Goal: Transaction & Acquisition: Purchase product/service

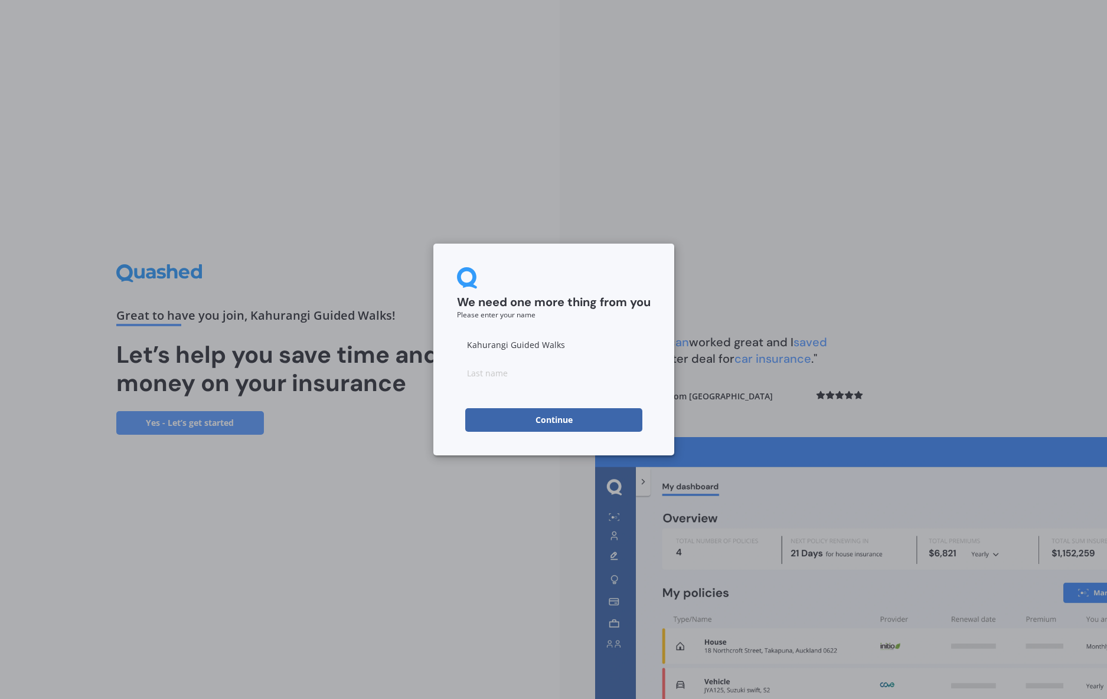
click at [492, 377] on input at bounding box center [554, 373] width 194 height 24
type input "Gray"
click at [555, 333] on input "Kahurangi Guided Walks" at bounding box center [554, 345] width 194 height 24
click at [586, 404] on form "We need one more thing from you Please enter your name [PERSON_NAME] Guided Wal…" at bounding box center [554, 349] width 194 height 165
click at [560, 417] on button "Continue" at bounding box center [553, 420] width 177 height 24
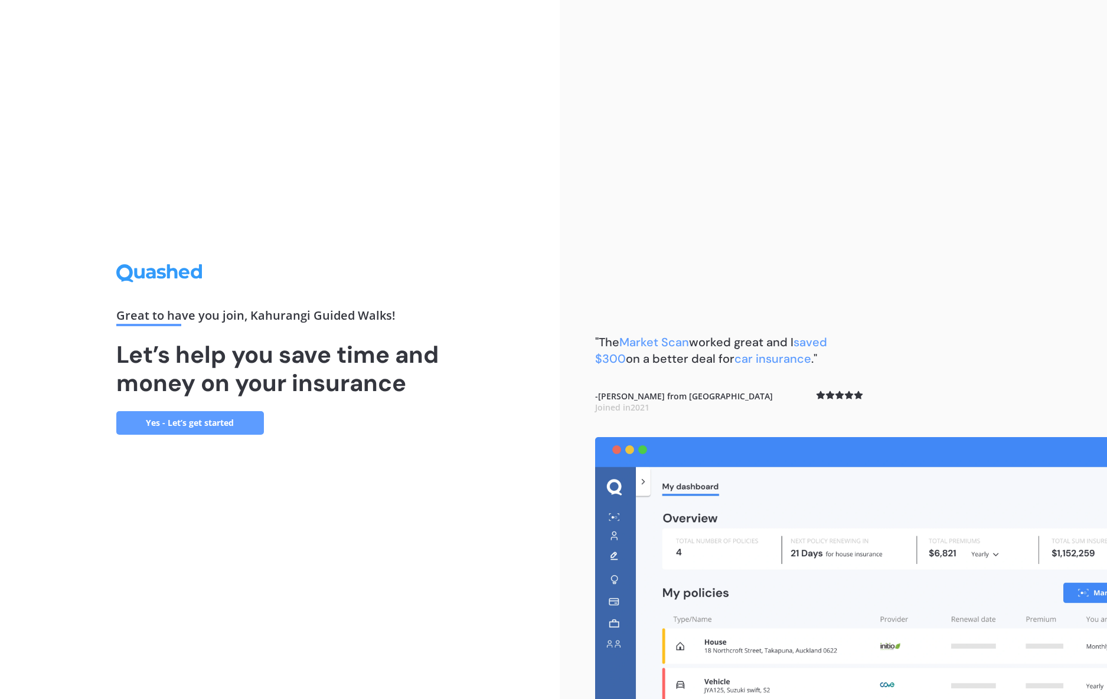
click at [175, 417] on link "Yes - Let’s get started" at bounding box center [190, 423] width 148 height 24
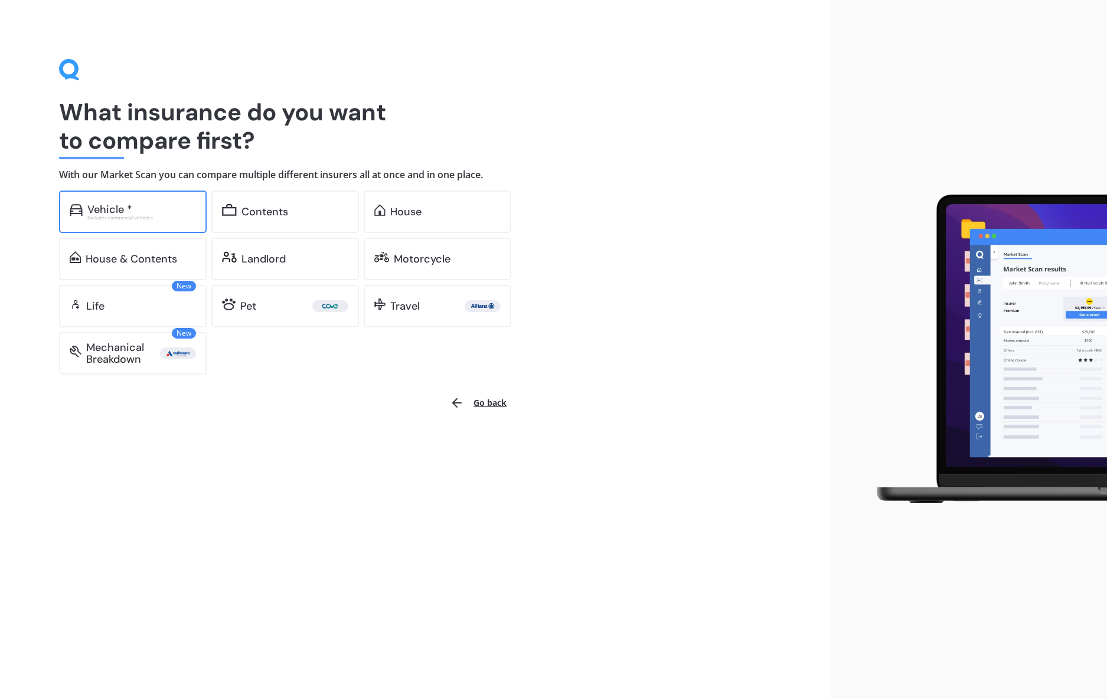
click at [174, 223] on div "Vehicle * Excludes commercial vehicles" at bounding box center [133, 212] width 148 height 42
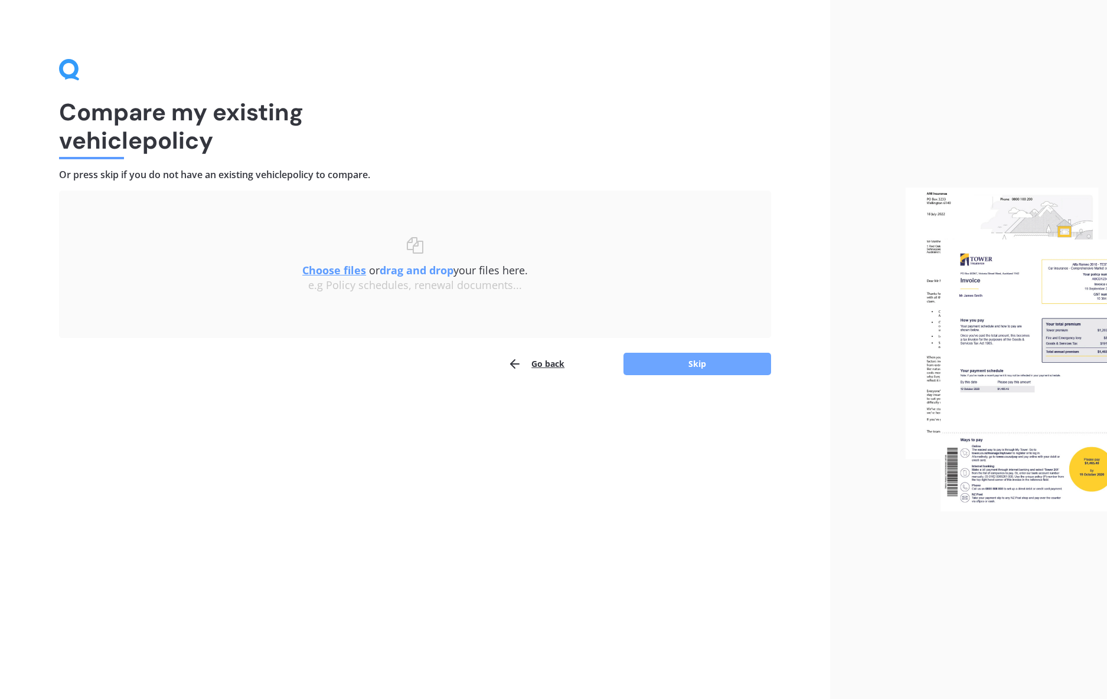
click at [724, 360] on button "Skip" at bounding box center [697, 364] width 148 height 22
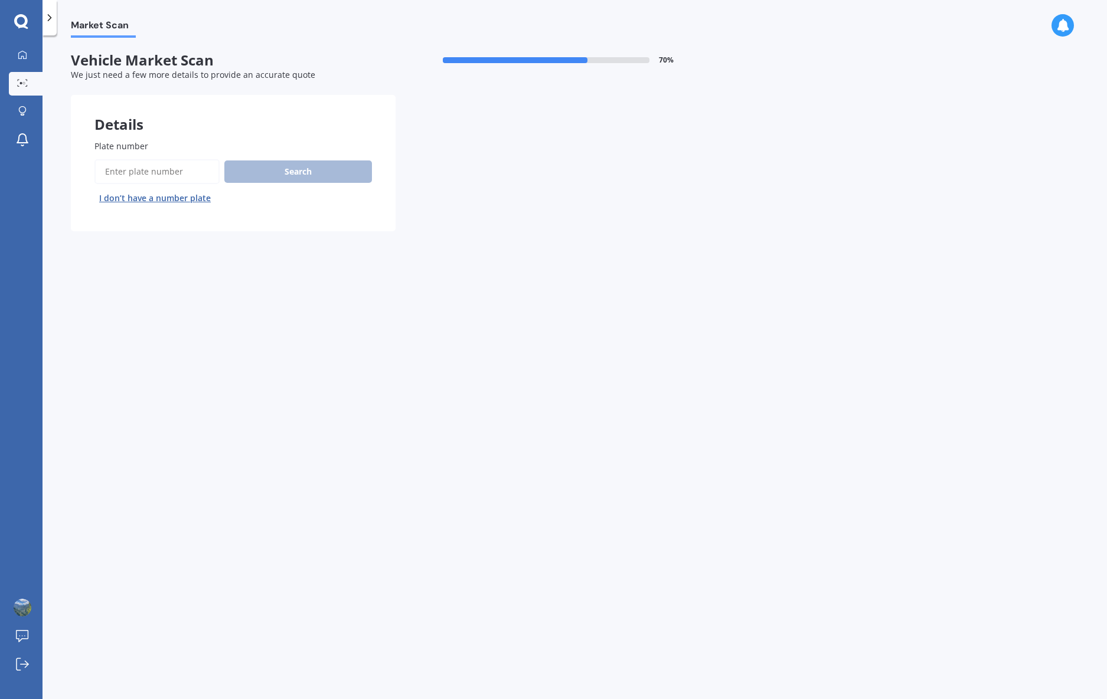
click at [185, 176] on input "Plate number" at bounding box center [156, 171] width 125 height 25
type input "NUF335"
click at [275, 169] on button "Search" at bounding box center [298, 172] width 148 height 22
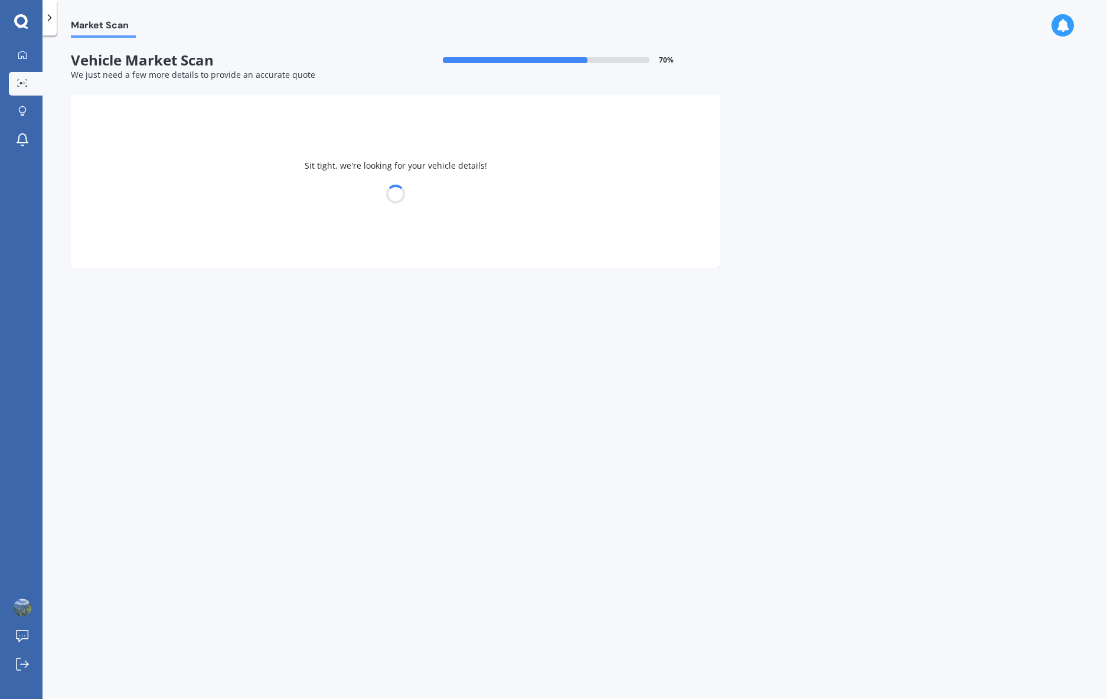
select select "TOYOTA"
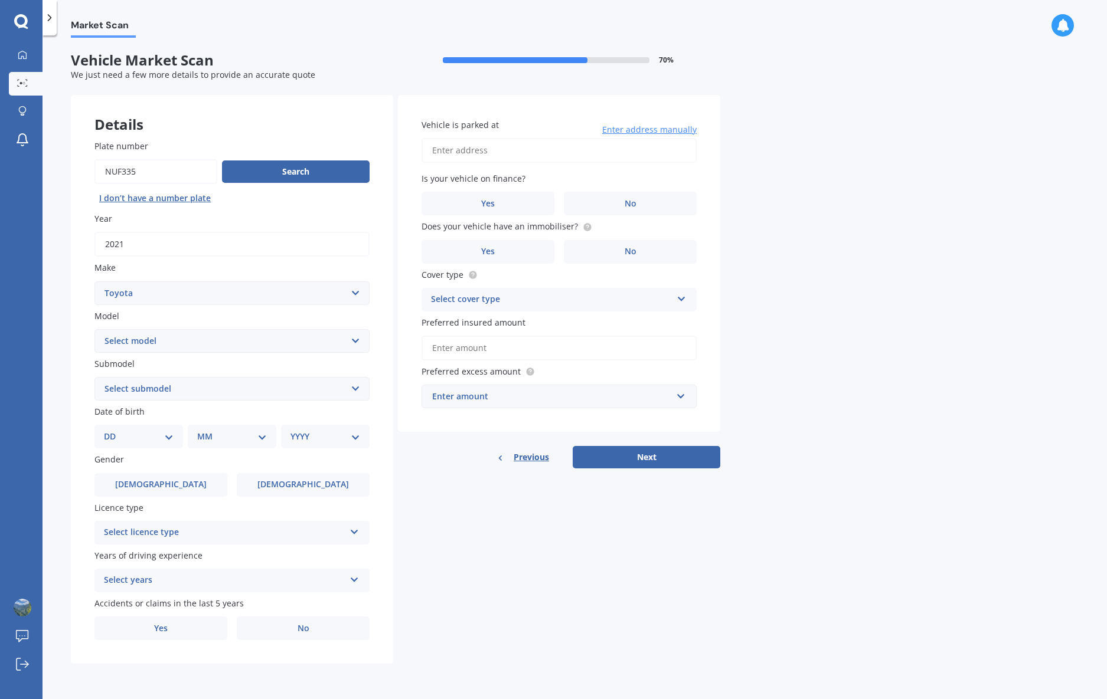
click at [331, 338] on select "Select model 4 Runner 86 [PERSON_NAME] Alphard Altezza Aqua Aristo Aurion Auris…" at bounding box center [231, 341] width 275 height 24
select select "RAV-4"
click at [94, 329] on select "Select model 4 Runner 86 [PERSON_NAME] Alphard Altezza Aqua Aristo Aurion Auris…" at bounding box center [231, 341] width 275 height 24
click at [246, 389] on select "Select submodel Diesel EV GX SUV 2.2/4WD/6AT Hybrid Hybrid 2WD Petrol" at bounding box center [231, 389] width 275 height 24
select select "HYBRID"
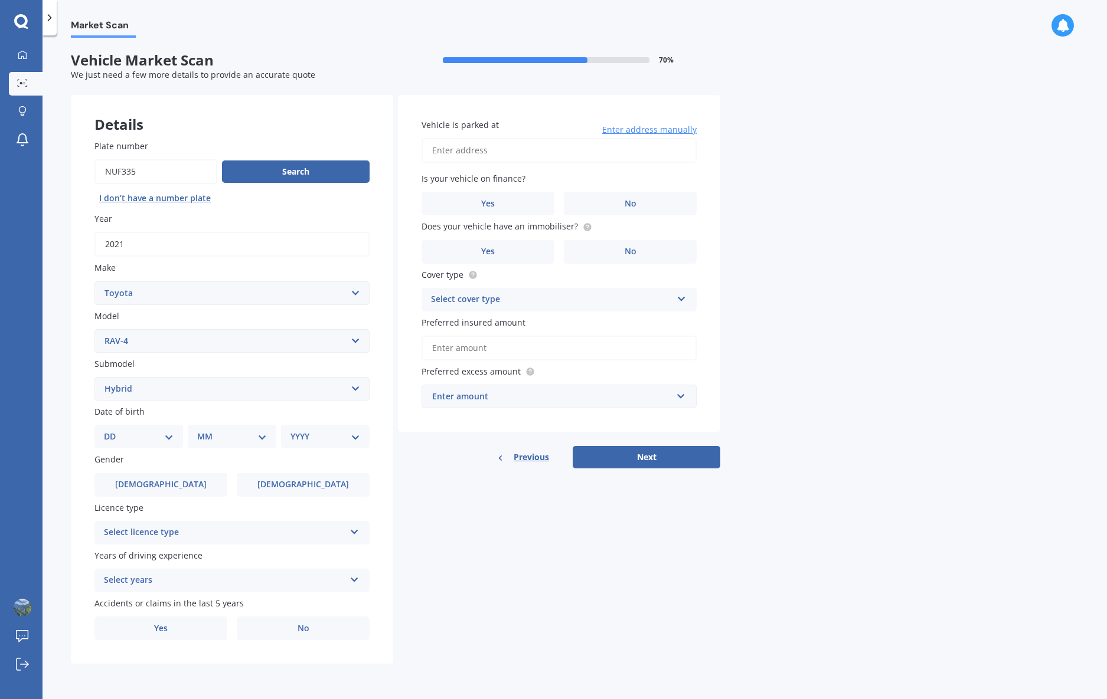
click at [94, 377] on select "Select submodel Diesel EV GX SUV 2.2/4WD/6AT Hybrid Hybrid 2WD Petrol" at bounding box center [231, 389] width 275 height 24
click at [170, 436] on select "DD 01 02 03 04 05 06 07 08 09 10 11 12 13 14 15 16 17 18 19 20 21 22 23 24 25 2…" at bounding box center [139, 436] width 70 height 13
select select "23"
click at [113, 430] on select "DD 01 02 03 04 05 06 07 08 09 10 11 12 13 14 15 16 17 18 19 20 21 22 23 24 25 2…" at bounding box center [139, 436] width 70 height 13
click at [254, 430] on select "MM 01 02 03 04 05 06 07 08 09 10 11 12" at bounding box center [234, 436] width 65 height 13
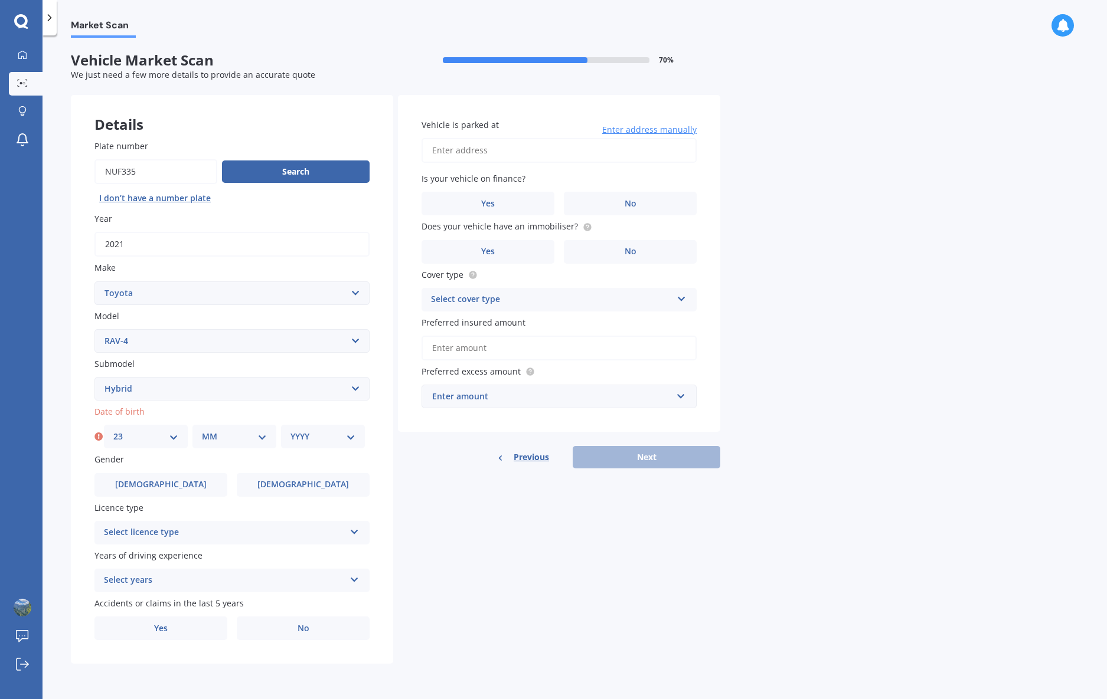
select select "12"
click at [202, 430] on select "MM 01 02 03 04 05 06 07 08 09 10 11 12" at bounding box center [234, 436] width 65 height 13
click at [328, 437] on select "YYYY 2025 2024 2023 2022 2021 2020 2019 2018 2017 2016 2015 2014 2013 2012 2011…" at bounding box center [322, 436] width 65 height 13
select select "1969"
click at [290, 430] on select "YYYY 2025 2024 2023 2022 2021 2020 2019 2018 2017 2016 2015 2014 2013 2012 2011…" at bounding box center [322, 436] width 65 height 13
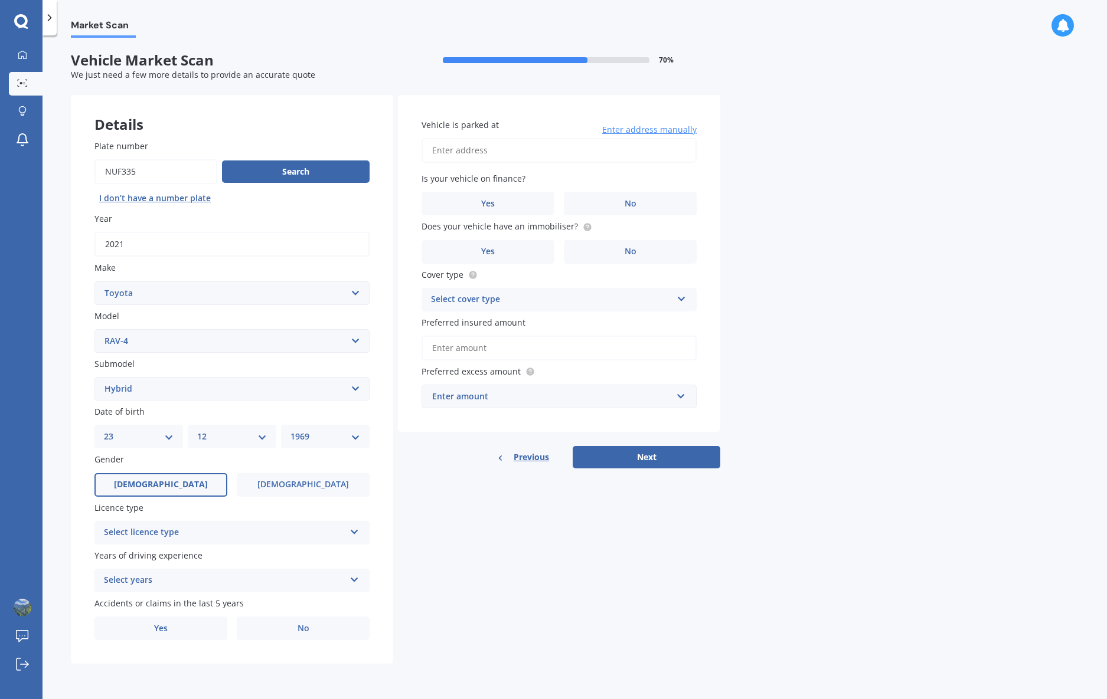
click at [173, 483] on label "[DEMOGRAPHIC_DATA]" at bounding box center [160, 485] width 133 height 24
click at [0, 0] on input "[DEMOGRAPHIC_DATA]" at bounding box center [0, 0] width 0 height 0
click at [224, 537] on div "Select licence type" at bounding box center [224, 533] width 241 height 14
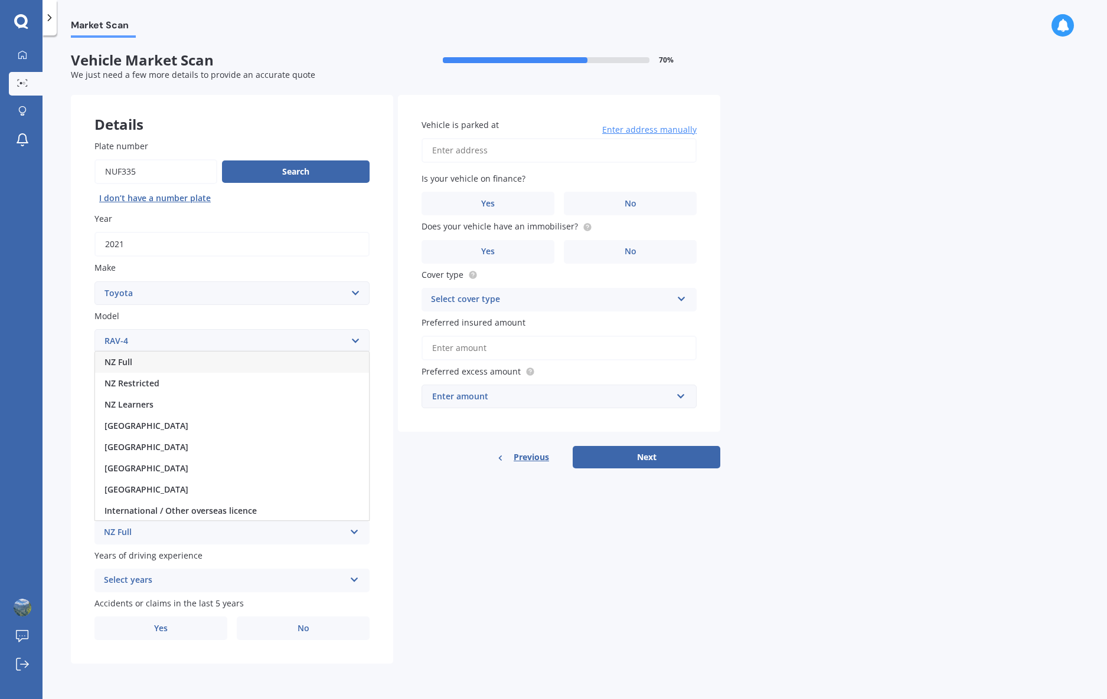
click at [176, 362] on div "NZ Full" at bounding box center [232, 362] width 274 height 21
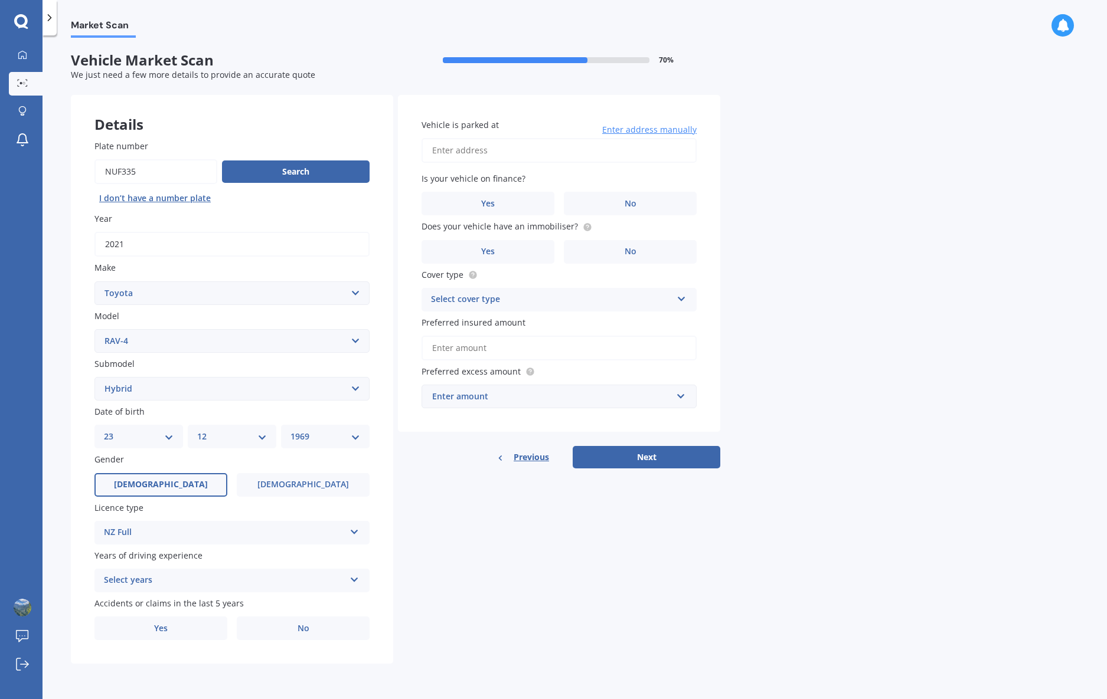
click at [240, 580] on div "Select years" at bounding box center [224, 581] width 241 height 14
click at [219, 606] on div "5 or more years" at bounding box center [232, 603] width 274 height 21
click at [269, 624] on label "No" at bounding box center [303, 629] width 133 height 24
click at [0, 0] on input "No" at bounding box center [0, 0] width 0 height 0
click at [487, 151] on input "Vehicle is parked at" at bounding box center [558, 150] width 275 height 25
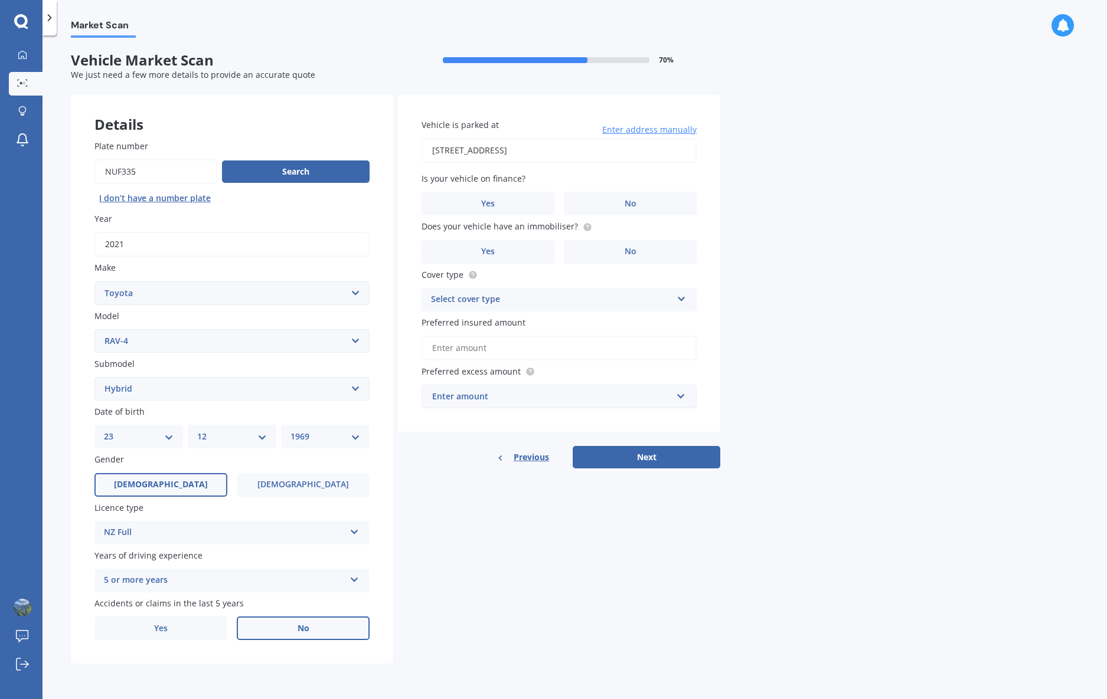
click at [531, 151] on input "[STREET_ADDRESS]" at bounding box center [558, 150] width 275 height 25
type input "[STREET_ADDRESS]"
click at [621, 199] on label "No" at bounding box center [630, 204] width 133 height 24
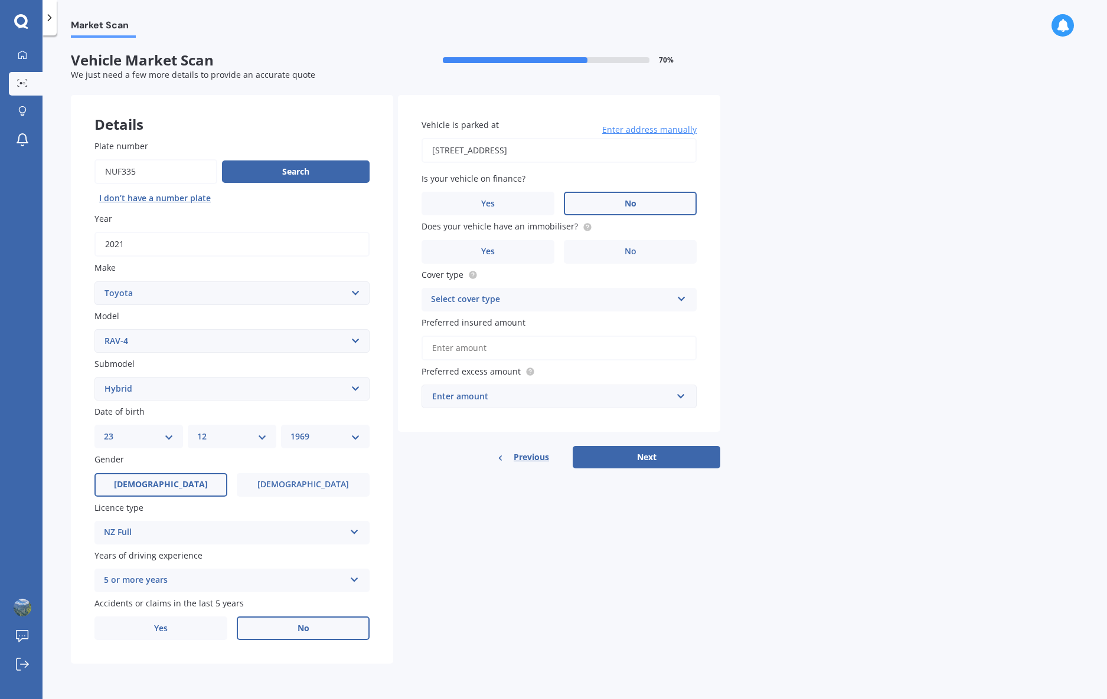
click at [0, 0] on input "No" at bounding box center [0, 0] width 0 height 0
click at [529, 247] on label "Yes" at bounding box center [487, 252] width 133 height 24
click at [0, 0] on input "Yes" at bounding box center [0, 0] width 0 height 0
click at [525, 302] on div "Select cover type" at bounding box center [551, 300] width 241 height 14
click at [718, 321] on div "Vehicle is parked at [STREET_ADDRESS] Enter address manually Is your vehicle on…" at bounding box center [559, 264] width 322 height 338
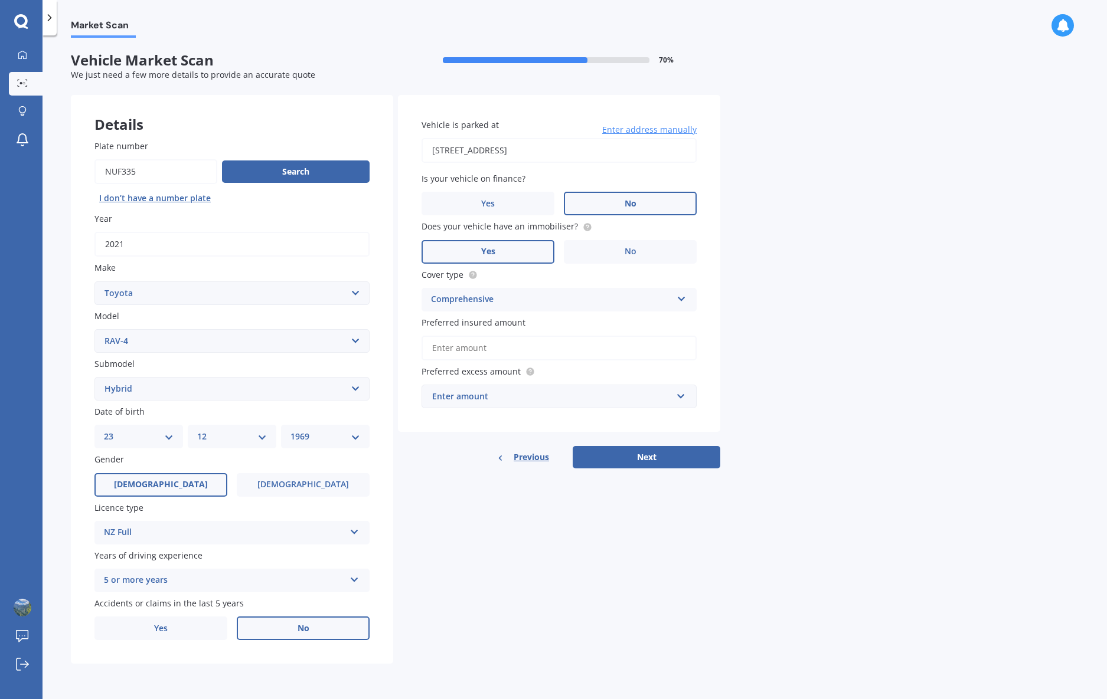
click at [560, 354] on input "Preferred insured amount" at bounding box center [558, 348] width 275 height 25
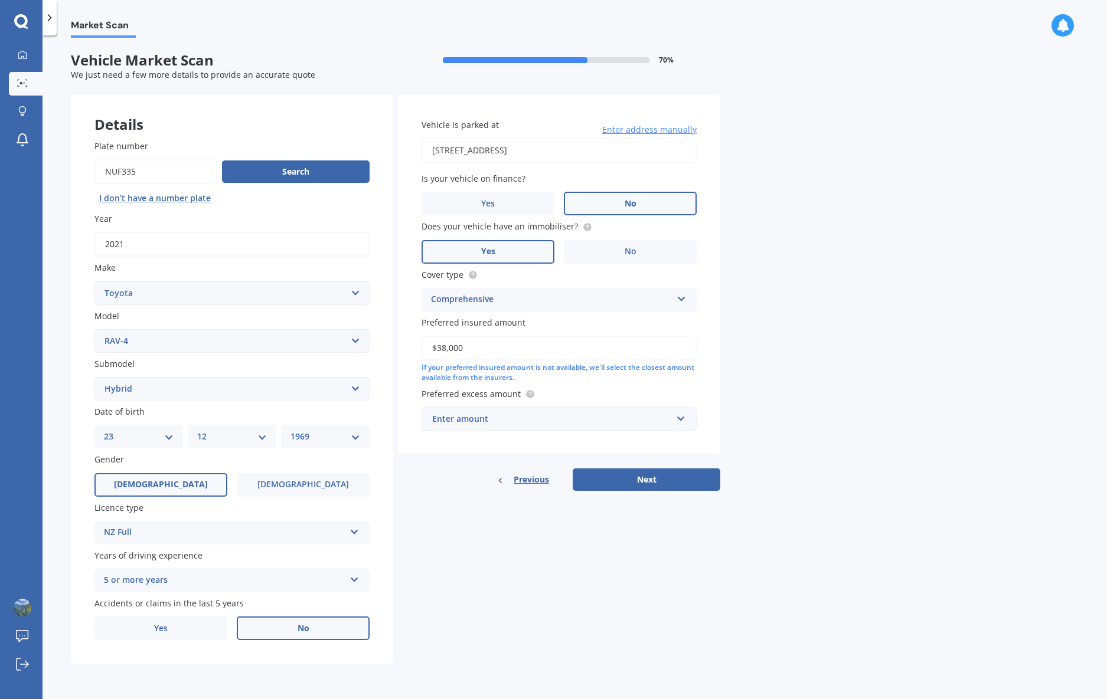
type input "$38,000"
click at [501, 421] on div "Enter amount" at bounding box center [552, 419] width 240 height 13
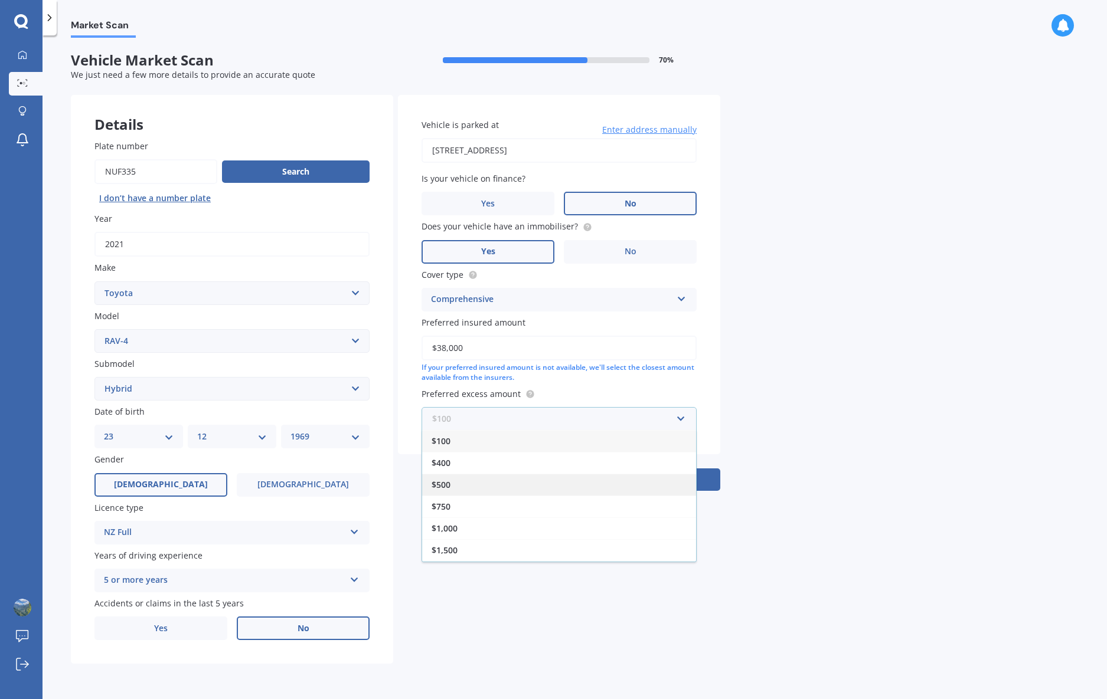
click at [456, 489] on div "$500" at bounding box center [559, 485] width 274 height 22
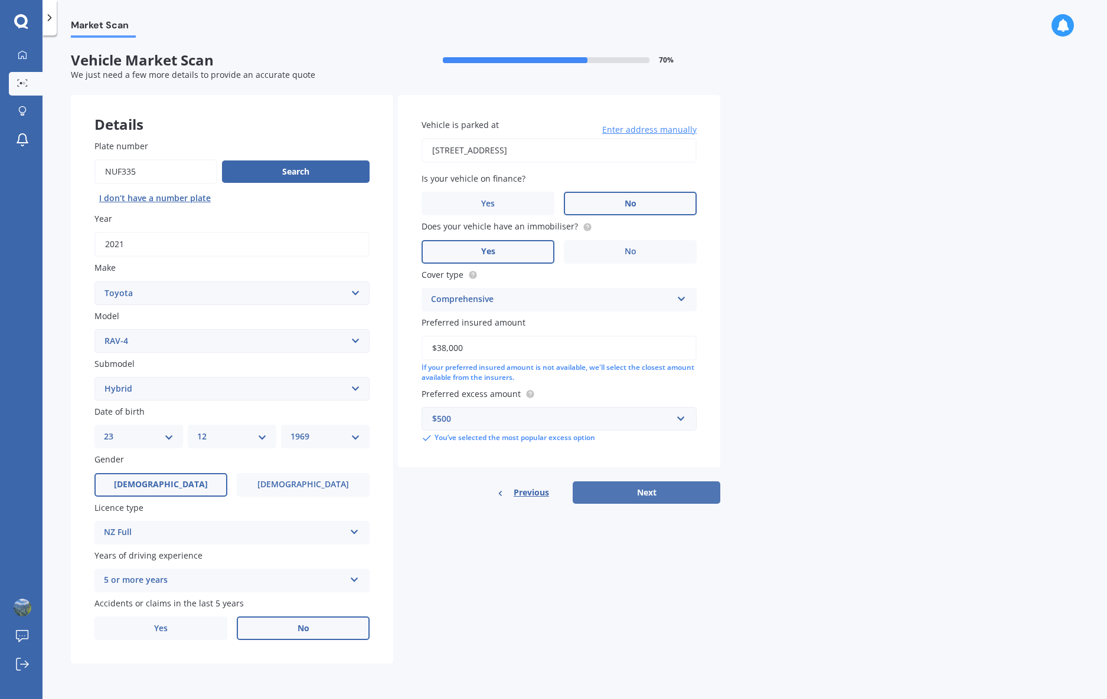
click at [615, 490] on button "Next" at bounding box center [647, 493] width 148 height 22
select select "23"
select select "12"
select select "1969"
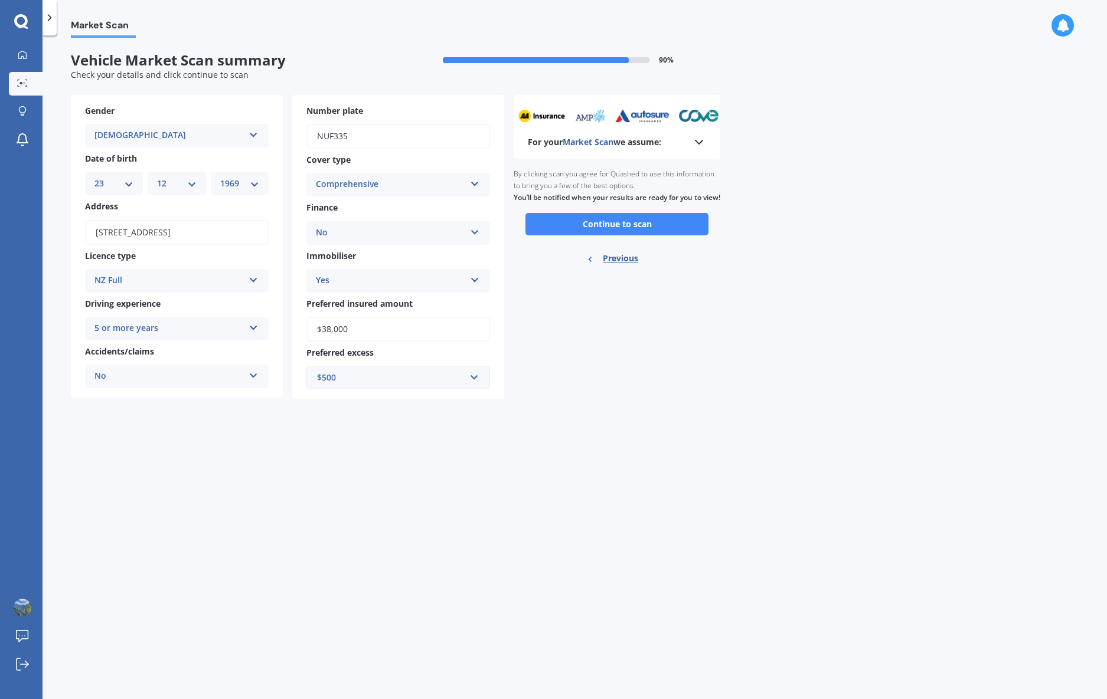
click at [692, 142] on icon at bounding box center [699, 142] width 14 height 14
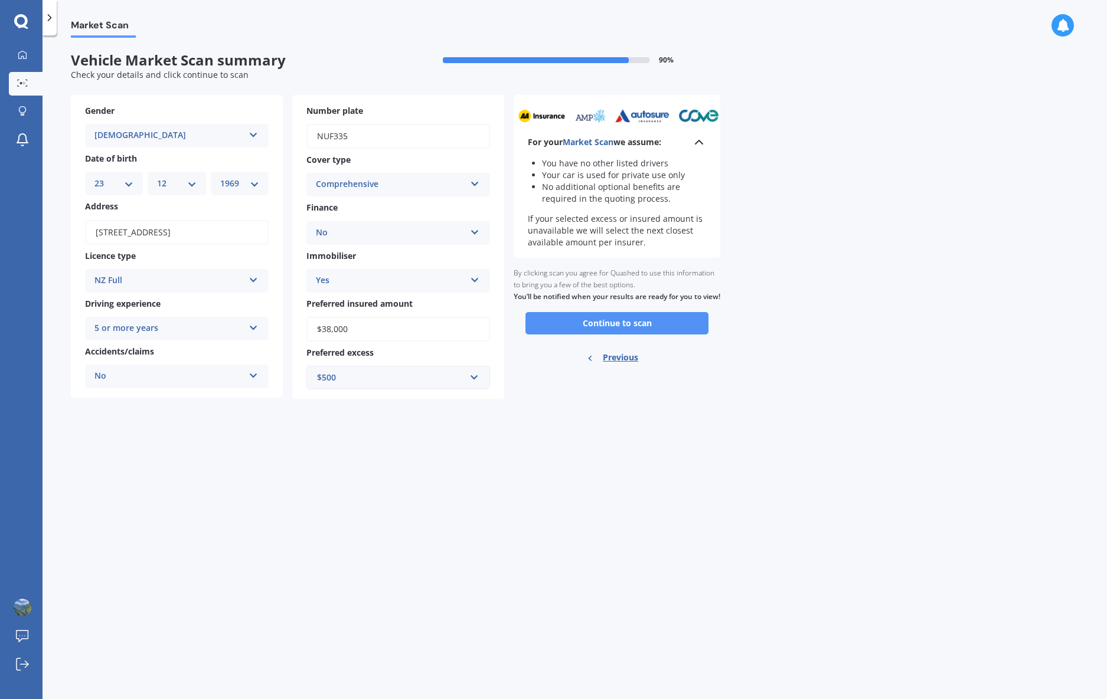
click at [621, 334] on button "Continue to scan" at bounding box center [616, 323] width 183 height 22
